Goal: Navigation & Orientation: Find specific page/section

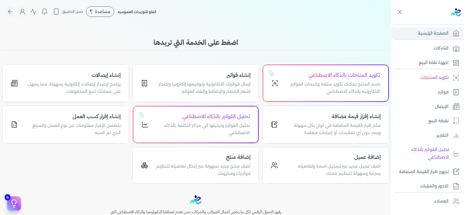
click at [436, 30] on p "الصفحة الرئيسية" at bounding box center [433, 34] width 31 height 8
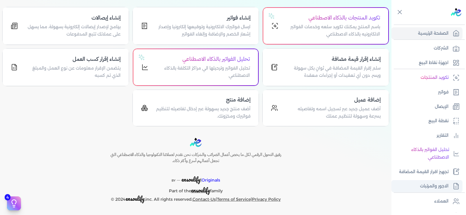
click at [409, 191] on link "الاجور والمرتبات" at bounding box center [427, 186] width 71 height 12
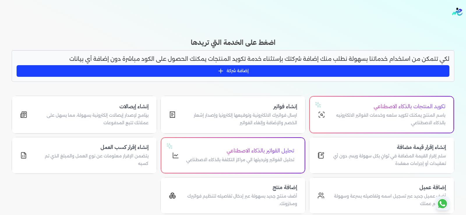
scroll to position [0, 0]
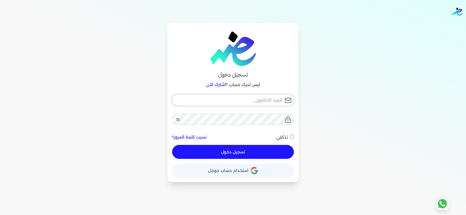
click at [211, 101] on input "email" at bounding box center [233, 100] width 122 height 11
type input "[EMAIL_ADDRESS][DOMAIN_NAME]"
checkbox input "false"
click at [226, 173] on button "حساب استخدام حساب جوجل" at bounding box center [233, 171] width 122 height 14
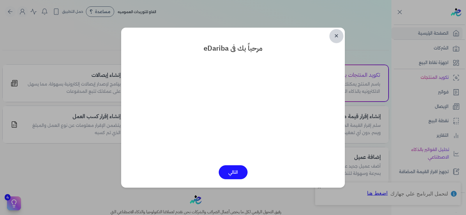
click at [340, 36] on link "✕" at bounding box center [337, 36] width 14 height 14
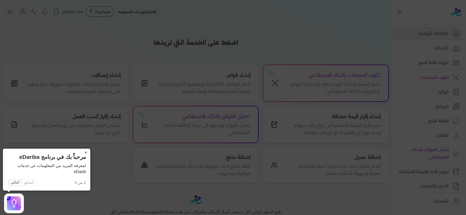
click at [86, 153] on button "×" at bounding box center [85, 153] width 9 height 8
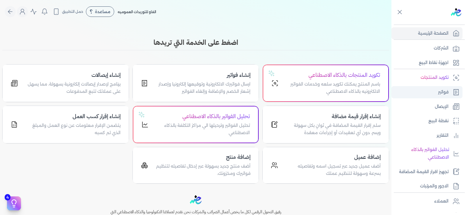
click at [435, 88] on link "فواتير" at bounding box center [427, 92] width 71 height 12
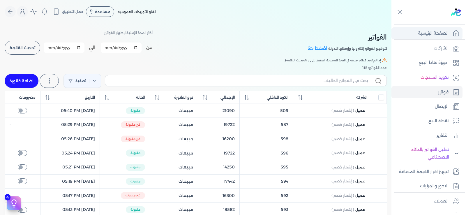
click at [447, 33] on p "الصفحة الرئيسية" at bounding box center [433, 34] width 31 height 8
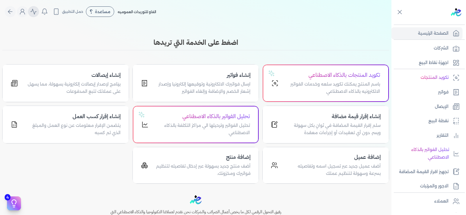
click at [37, 11] on icon "Global" at bounding box center [33, 11] width 7 height 7
